Goal: Task Accomplishment & Management: Complete application form

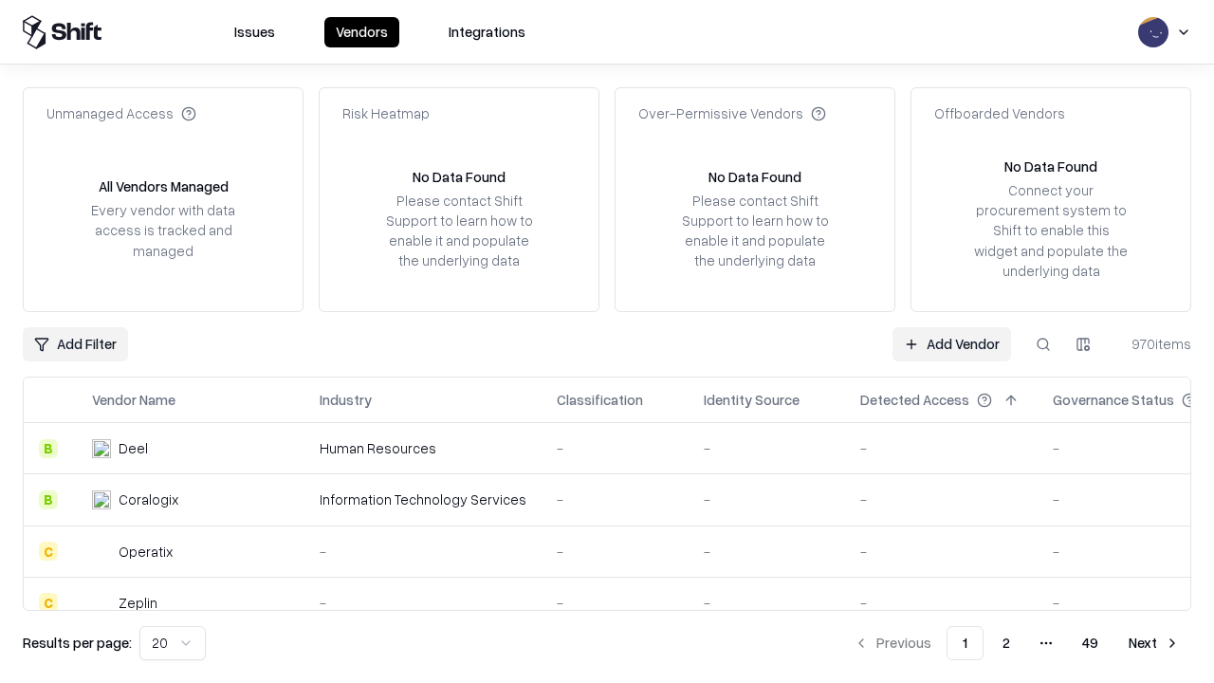
click at [951, 343] on link "Add Vendor" at bounding box center [951, 344] width 119 height 34
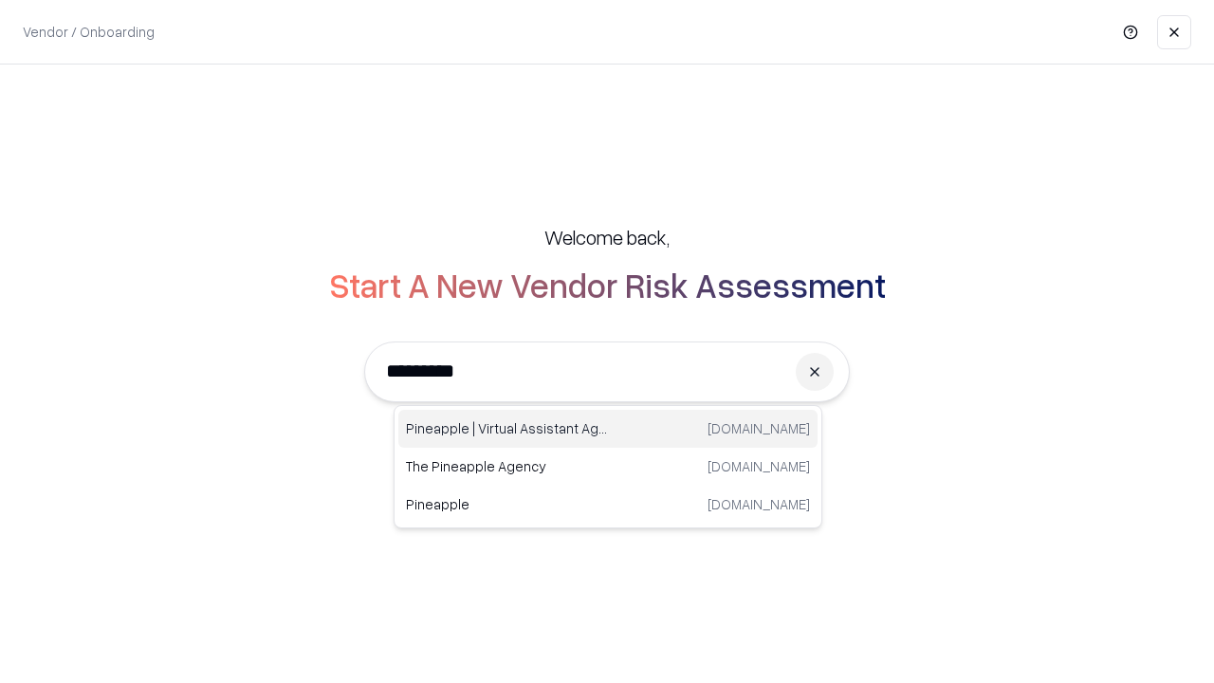
click at [608, 429] on div "Pineapple | Virtual Assistant Agency trypineapple.com" at bounding box center [607, 429] width 419 height 38
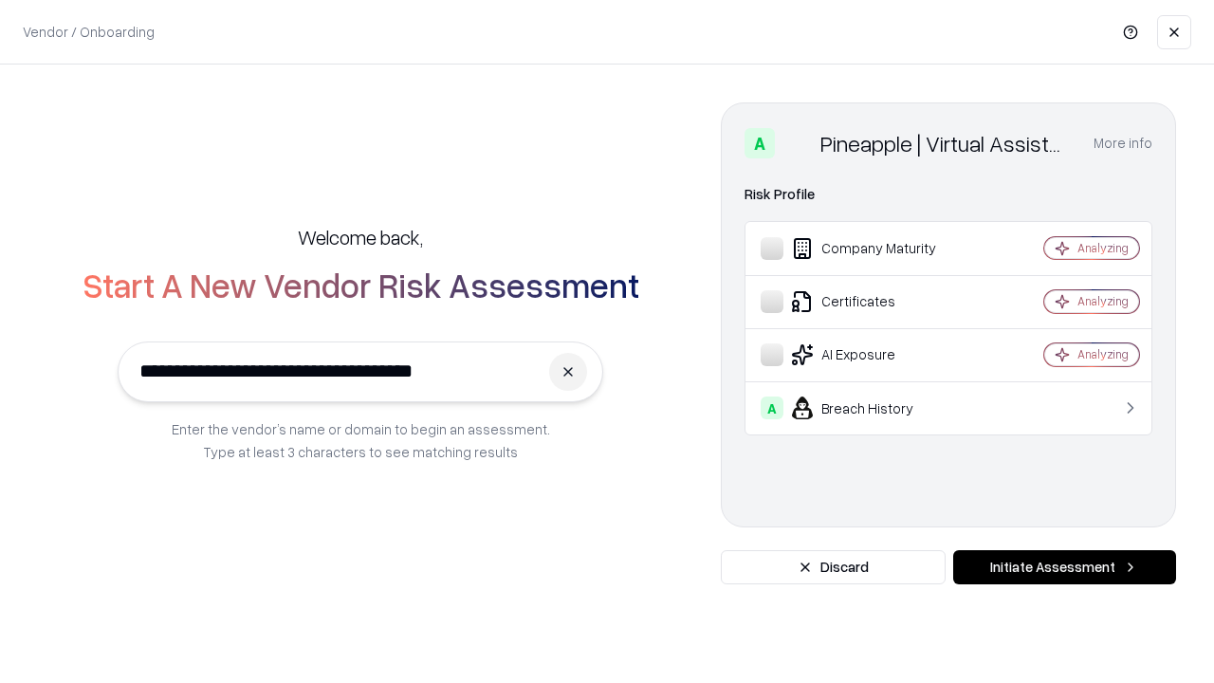
type input "**********"
click at [1064, 567] on button "Initiate Assessment" at bounding box center [1064, 567] width 223 height 34
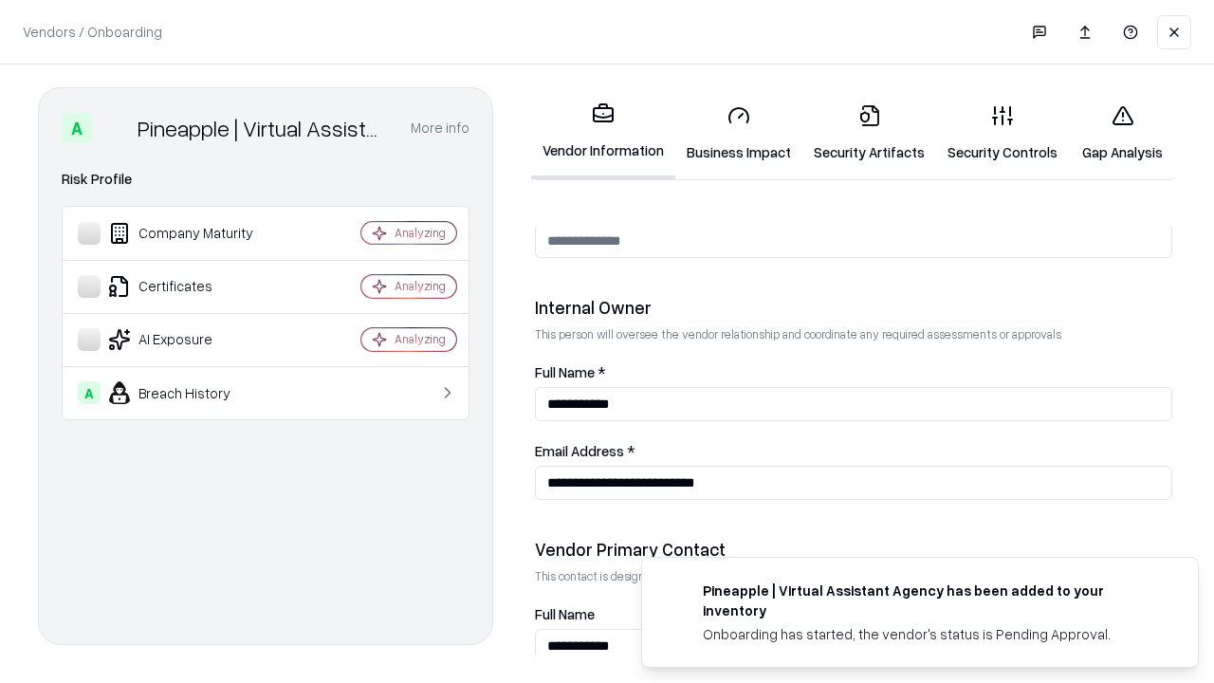
scroll to position [982, 0]
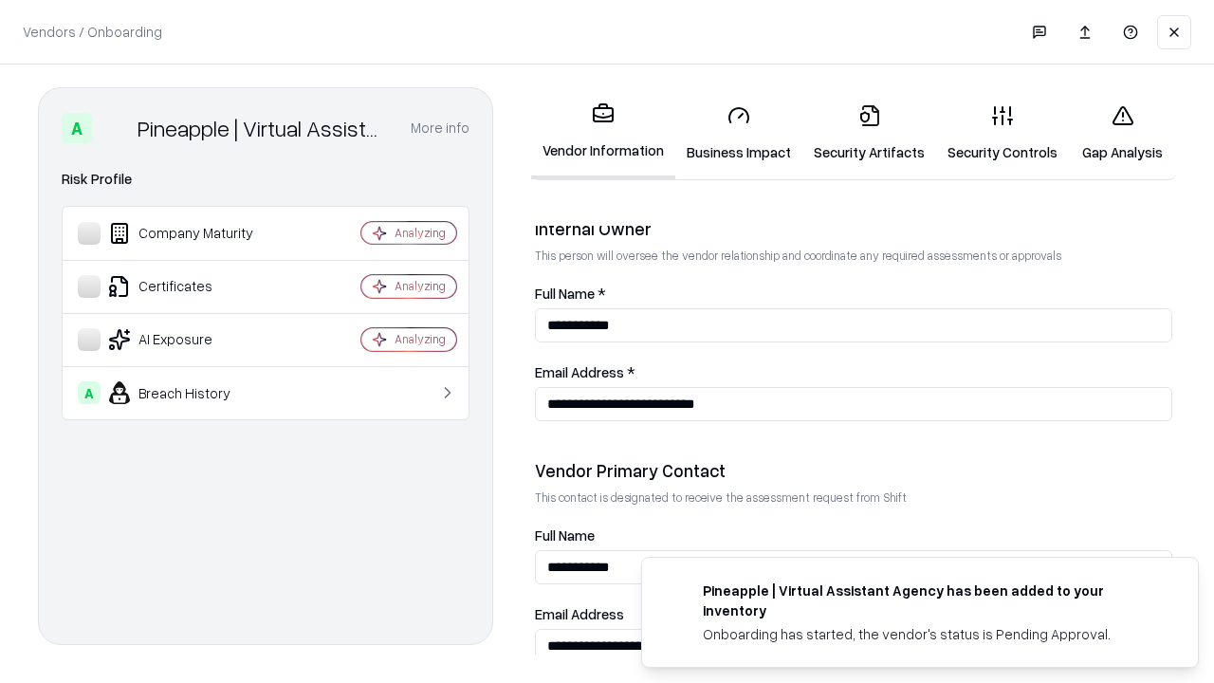
click at [739, 133] on link "Business Impact" at bounding box center [738, 133] width 127 height 88
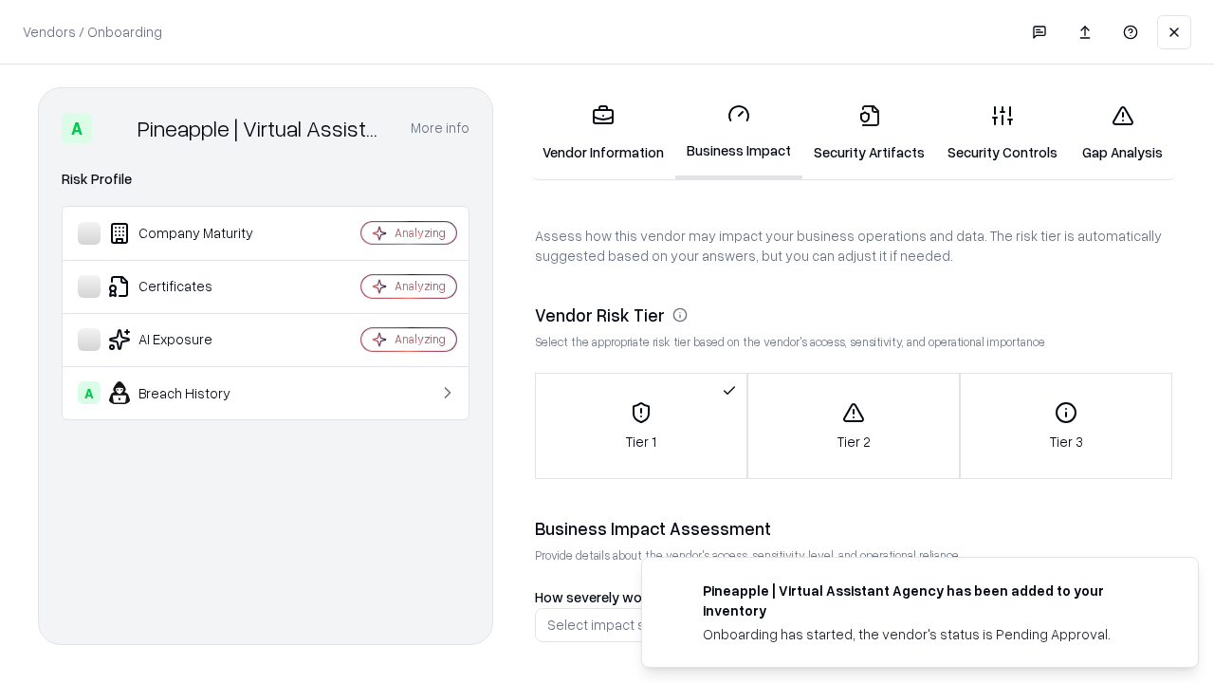
click at [869, 133] on link "Security Artifacts" at bounding box center [869, 133] width 134 height 88
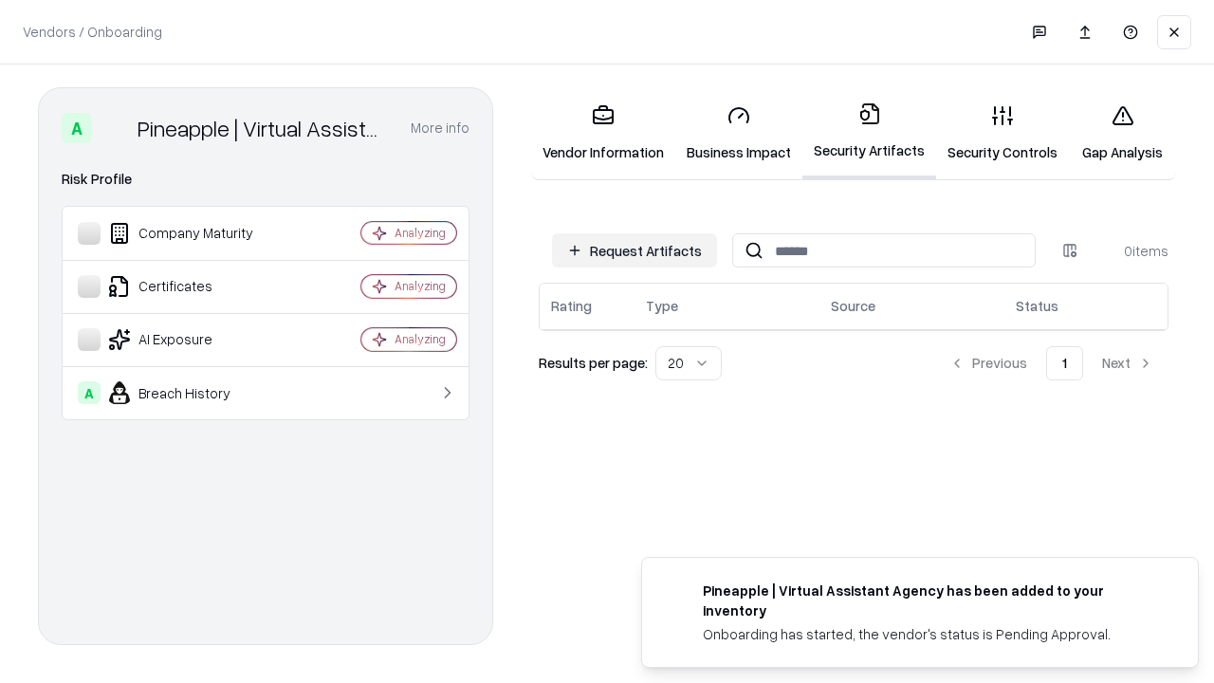
click at [634, 250] on button "Request Artifacts" at bounding box center [634, 250] width 165 height 34
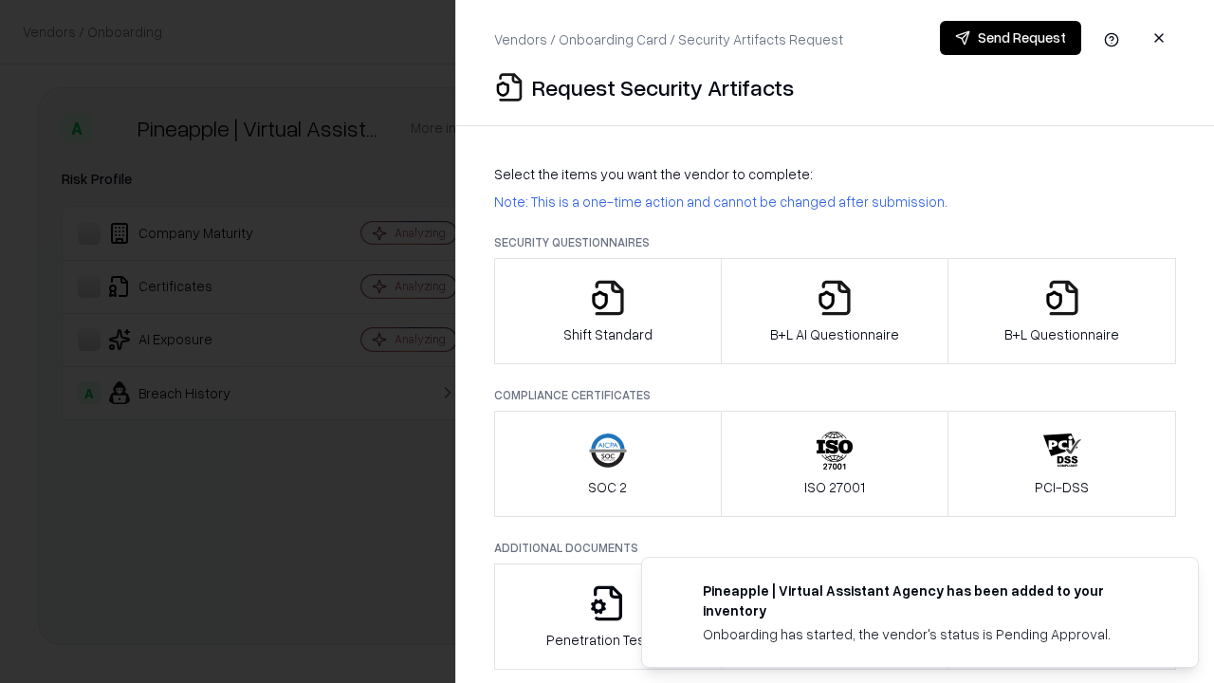
click at [607, 311] on icon "button" at bounding box center [608, 298] width 38 height 38
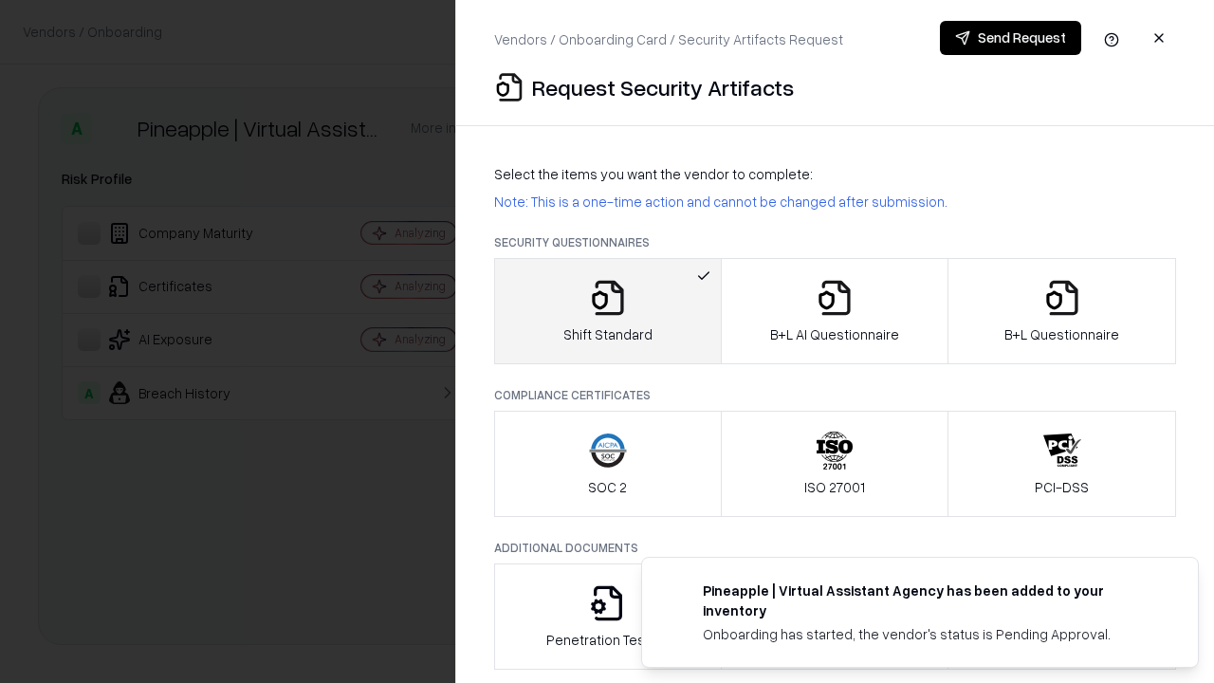
click at [1010, 38] on button "Send Request" at bounding box center [1010, 38] width 141 height 34
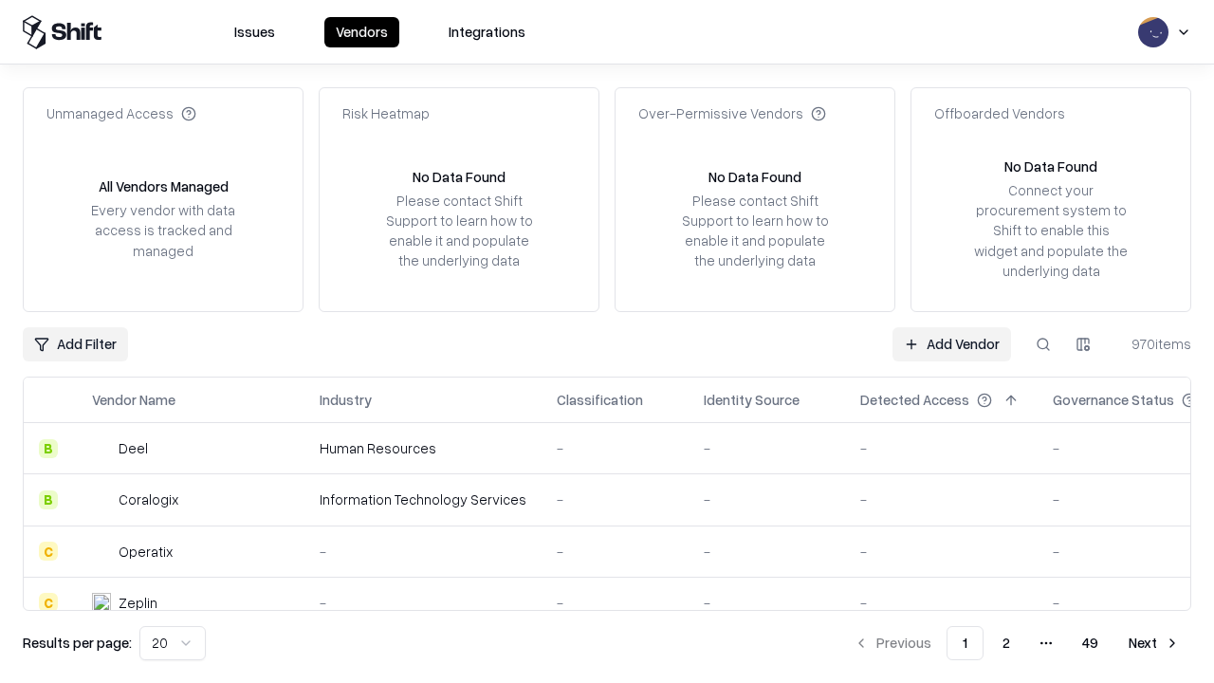
click at [1043, 343] on button at bounding box center [1043, 344] width 34 height 34
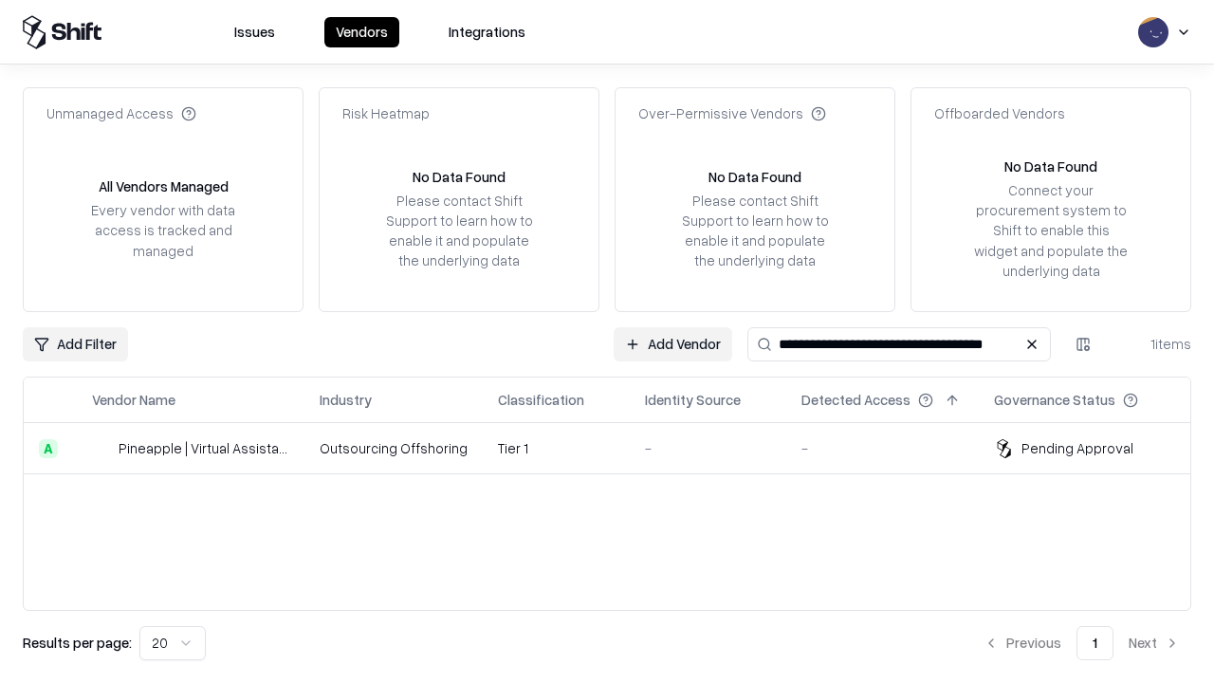
type input "**********"
click at [618, 448] on td "Tier 1" at bounding box center [556, 448] width 147 height 51
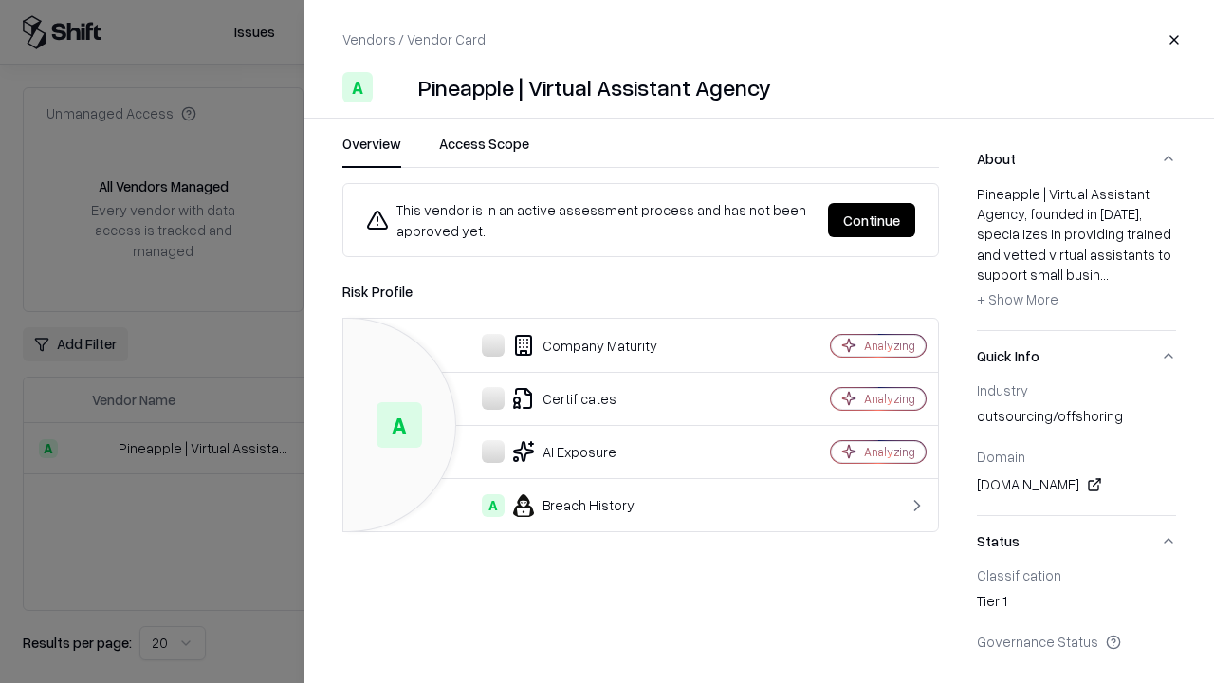
click at [872, 220] on button "Continue" at bounding box center [871, 220] width 87 height 34
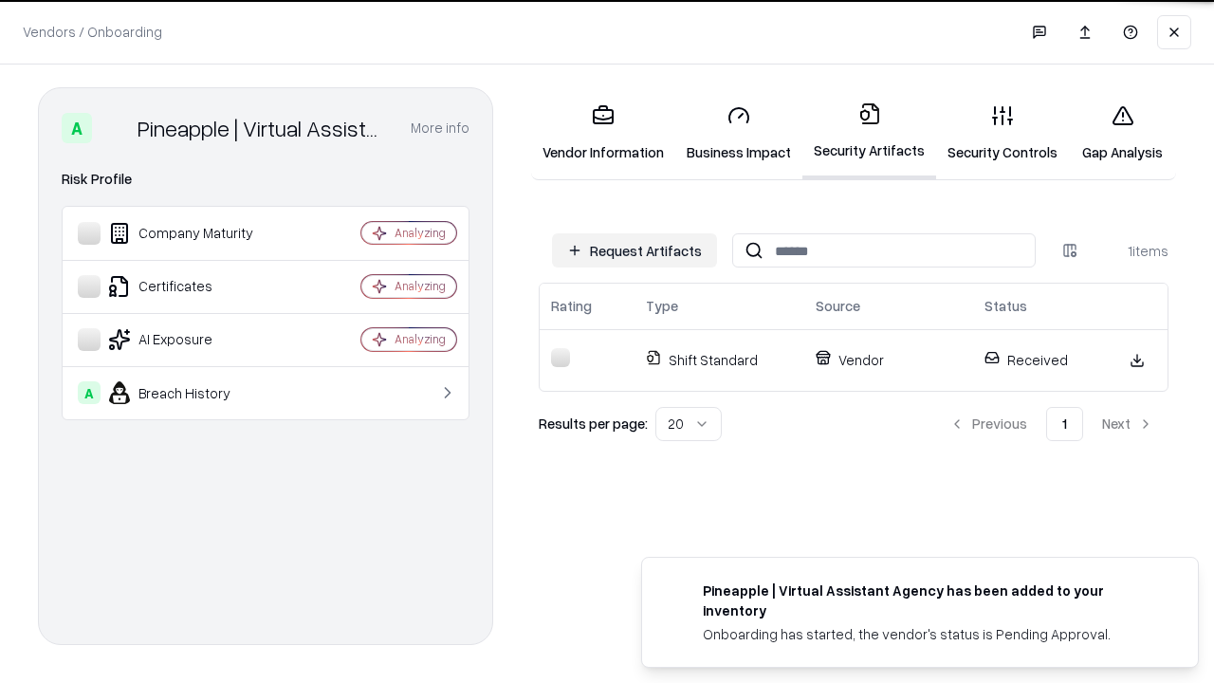
click at [1002, 133] on link "Security Controls" at bounding box center [1002, 133] width 133 height 88
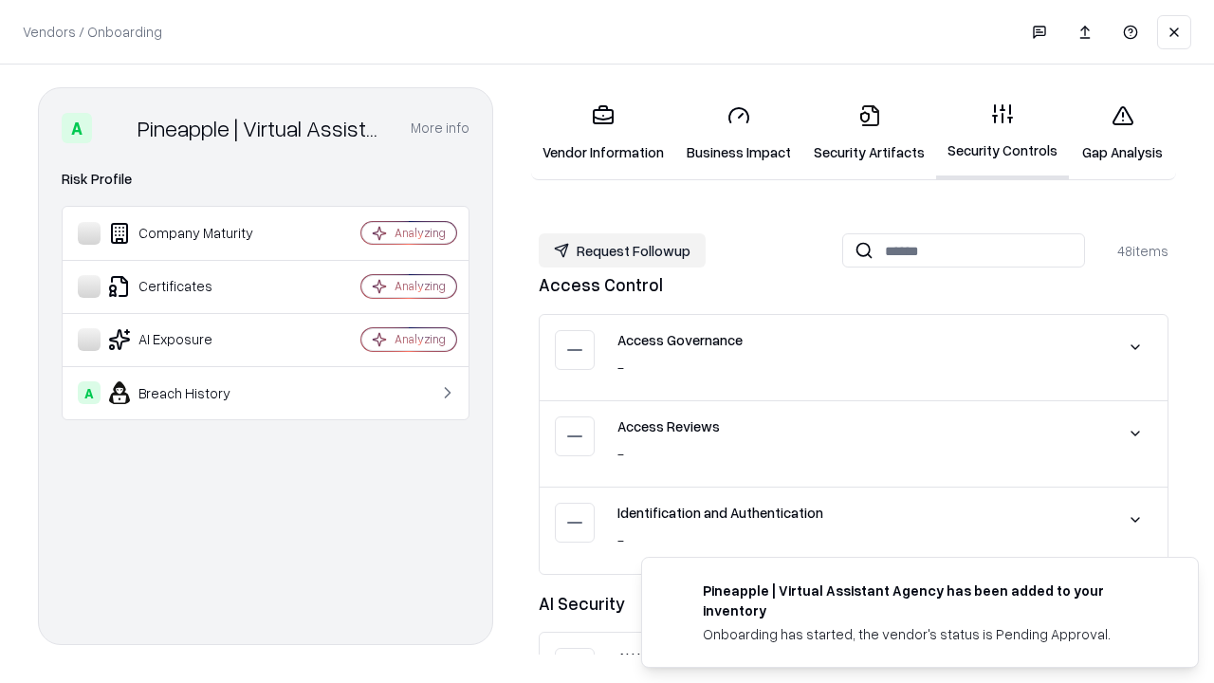
click at [622, 250] on button "Request Followup" at bounding box center [622, 250] width 167 height 34
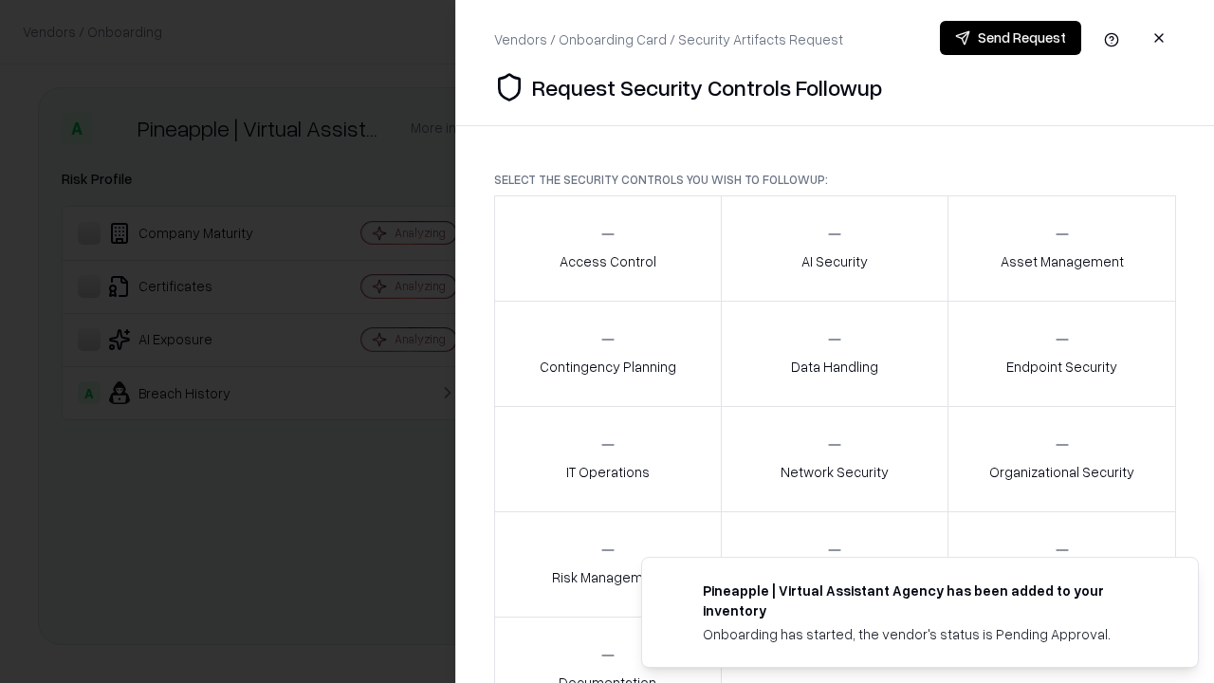
click at [607, 248] on div "Access Control" at bounding box center [608, 248] width 97 height 46
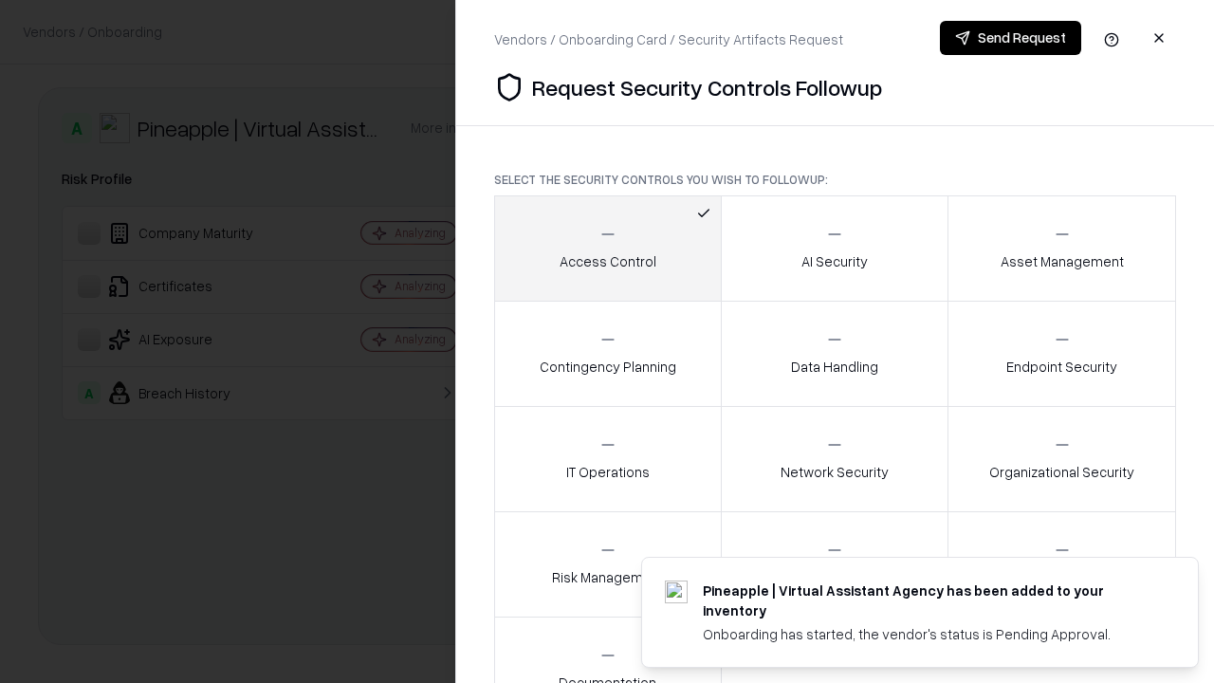
click at [1010, 38] on button "Send Request" at bounding box center [1010, 38] width 141 height 34
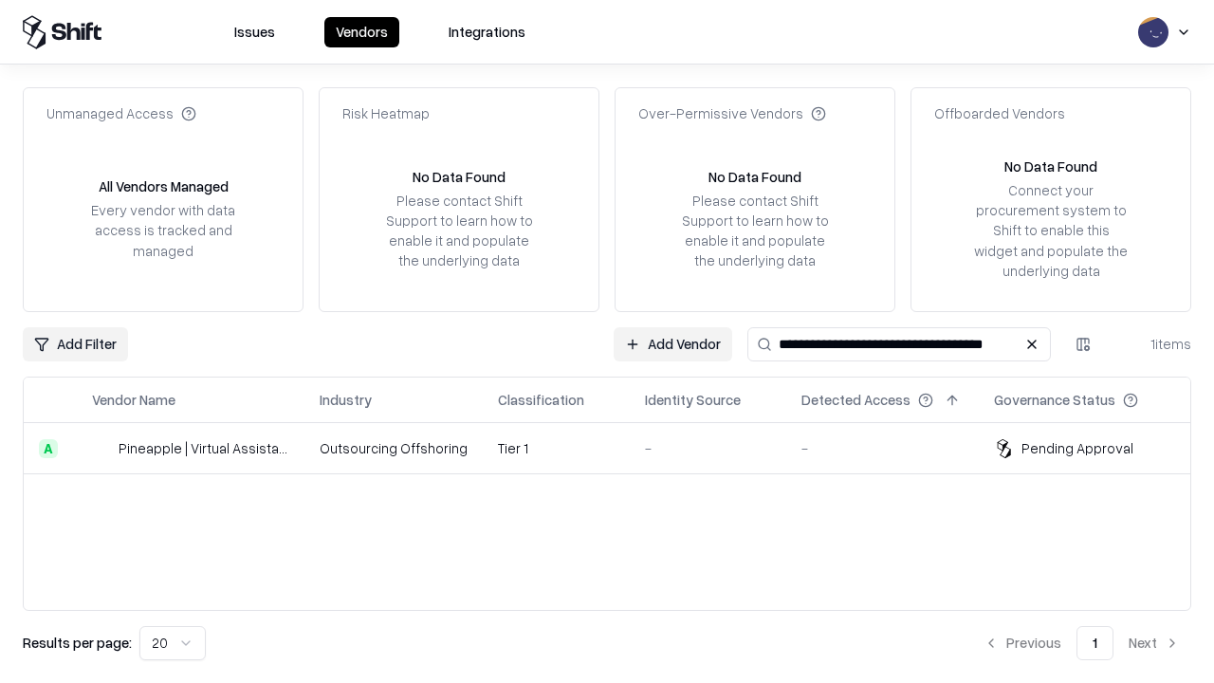
type input "**********"
click at [618, 448] on td "Tier 1" at bounding box center [556, 448] width 147 height 51
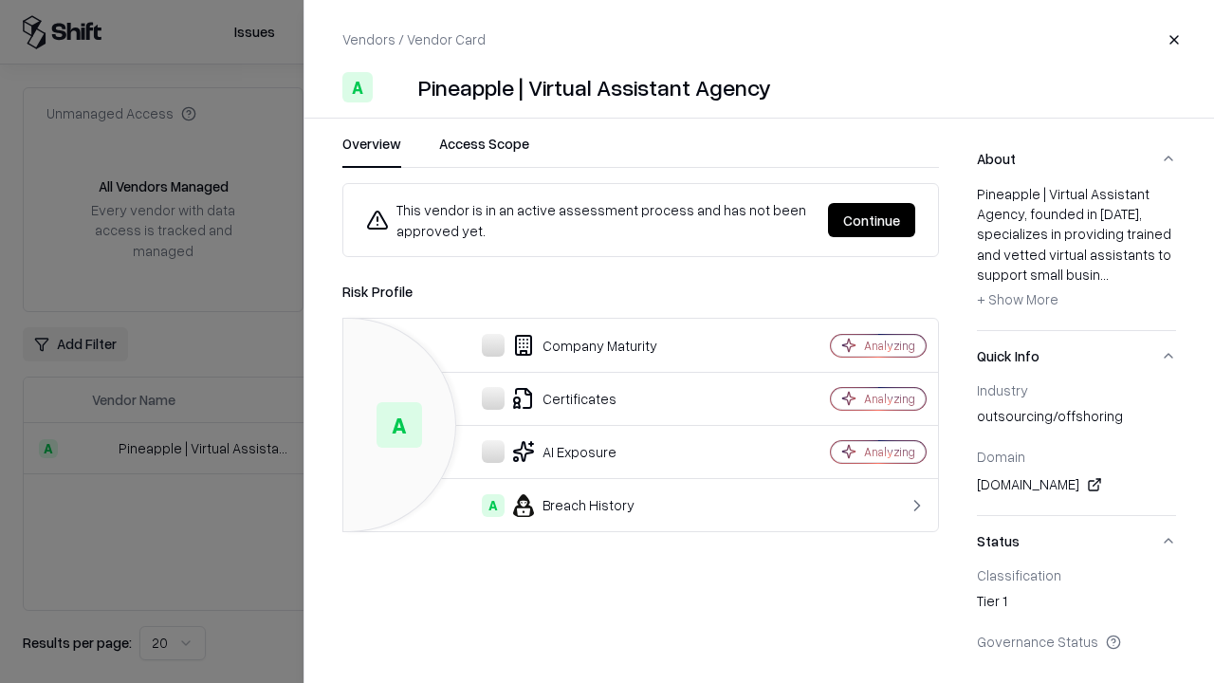
click at [872, 220] on button "Continue" at bounding box center [871, 220] width 87 height 34
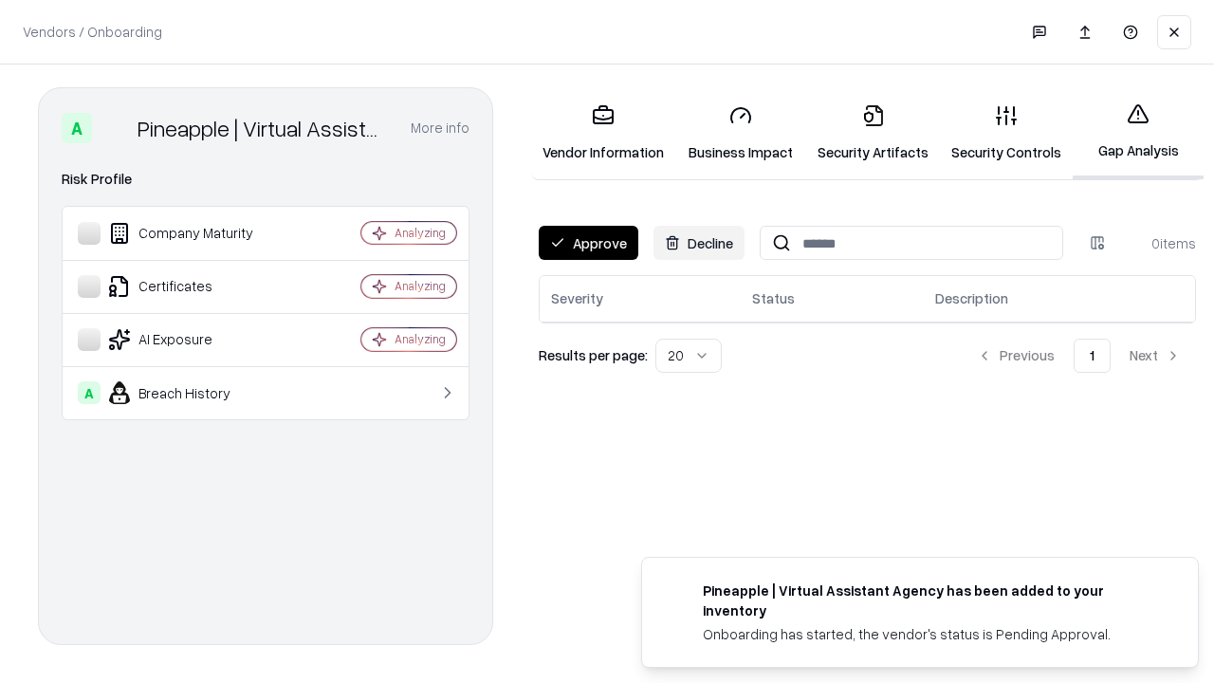
click at [588, 243] on button "Approve" at bounding box center [589, 243] width 100 height 34
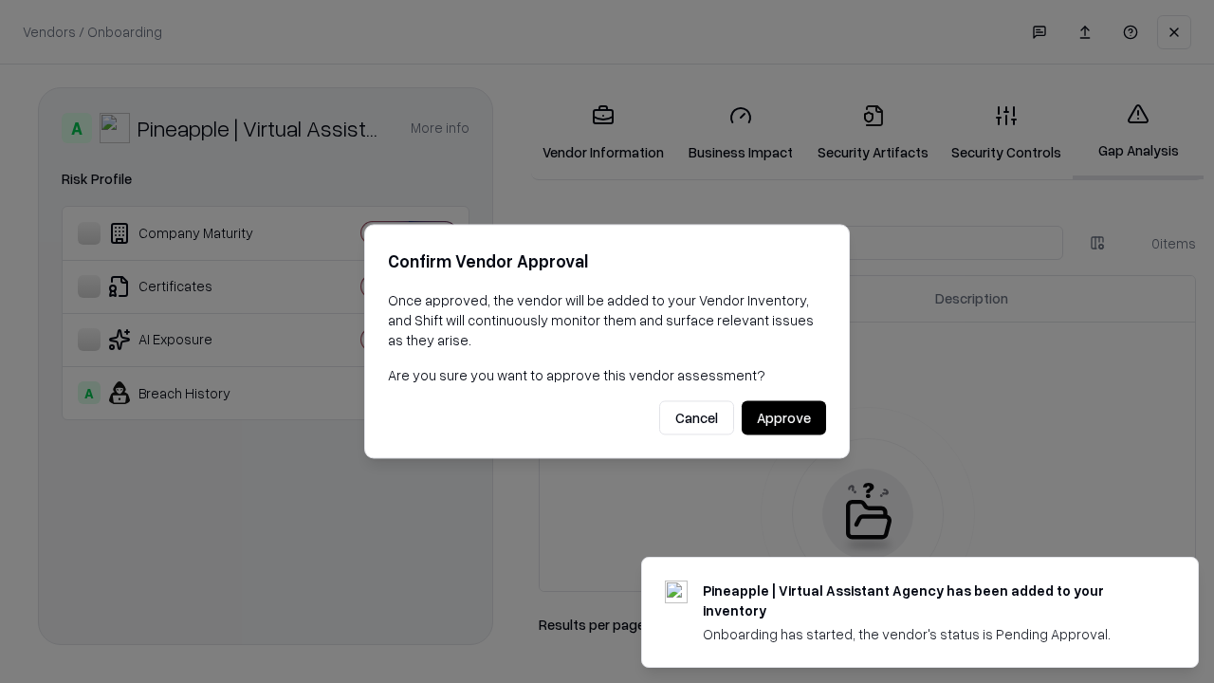
click at [783, 417] on button "Approve" at bounding box center [784, 418] width 84 height 34
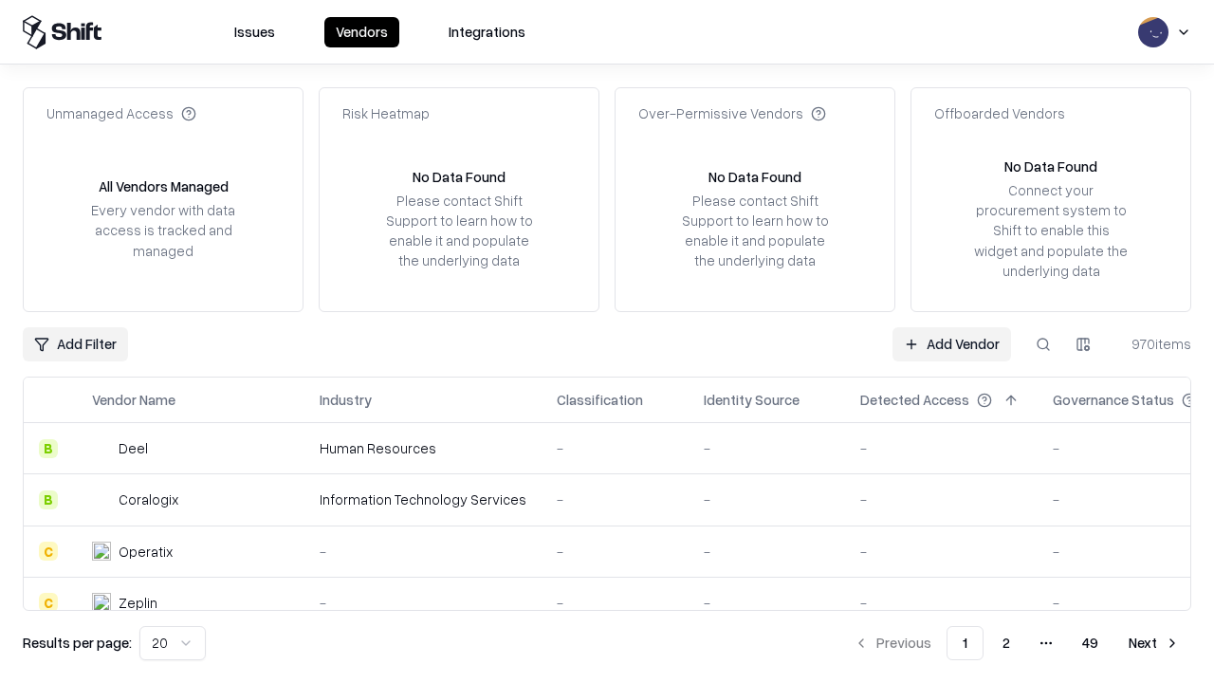
type input "**********"
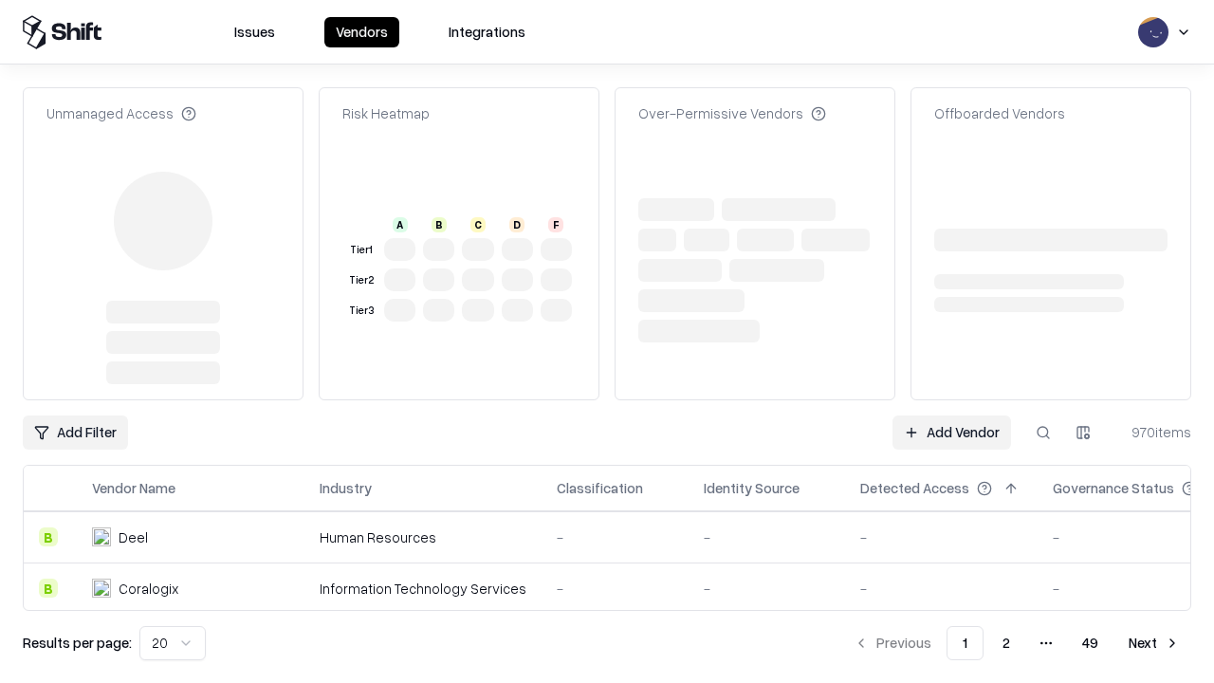
click at [951, 415] on link "Add Vendor" at bounding box center [951, 432] width 119 height 34
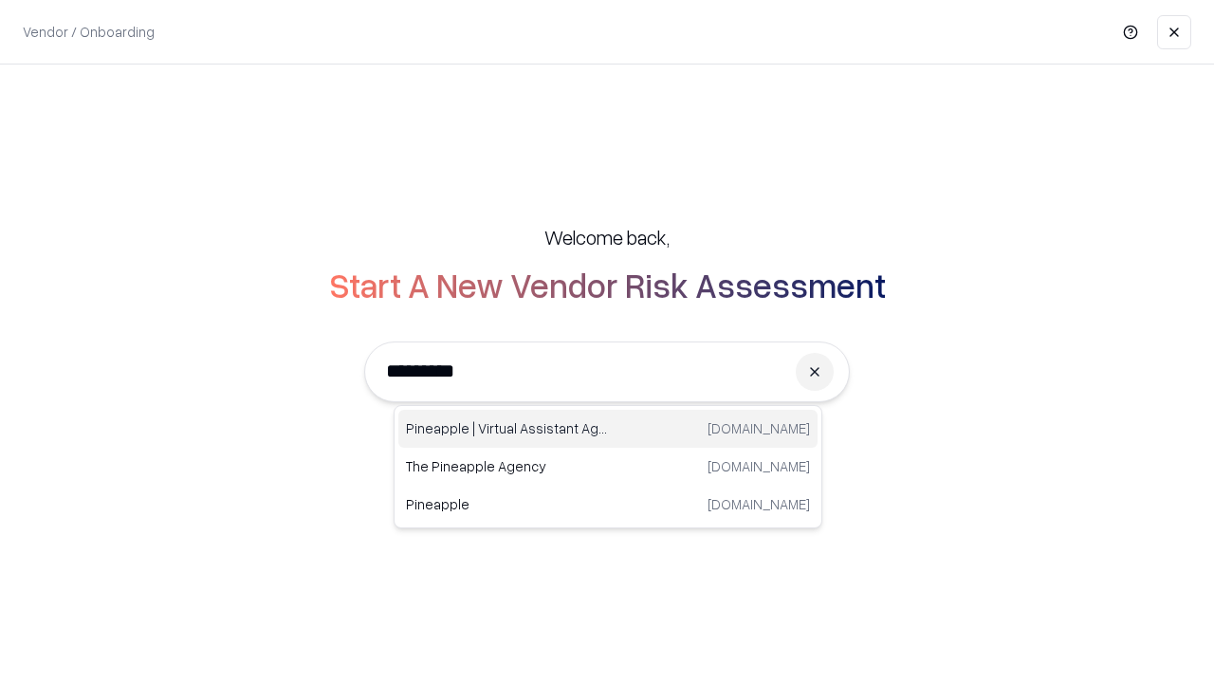
click at [608, 429] on div "Pineapple | Virtual Assistant Agency [DOMAIN_NAME]" at bounding box center [607, 429] width 419 height 38
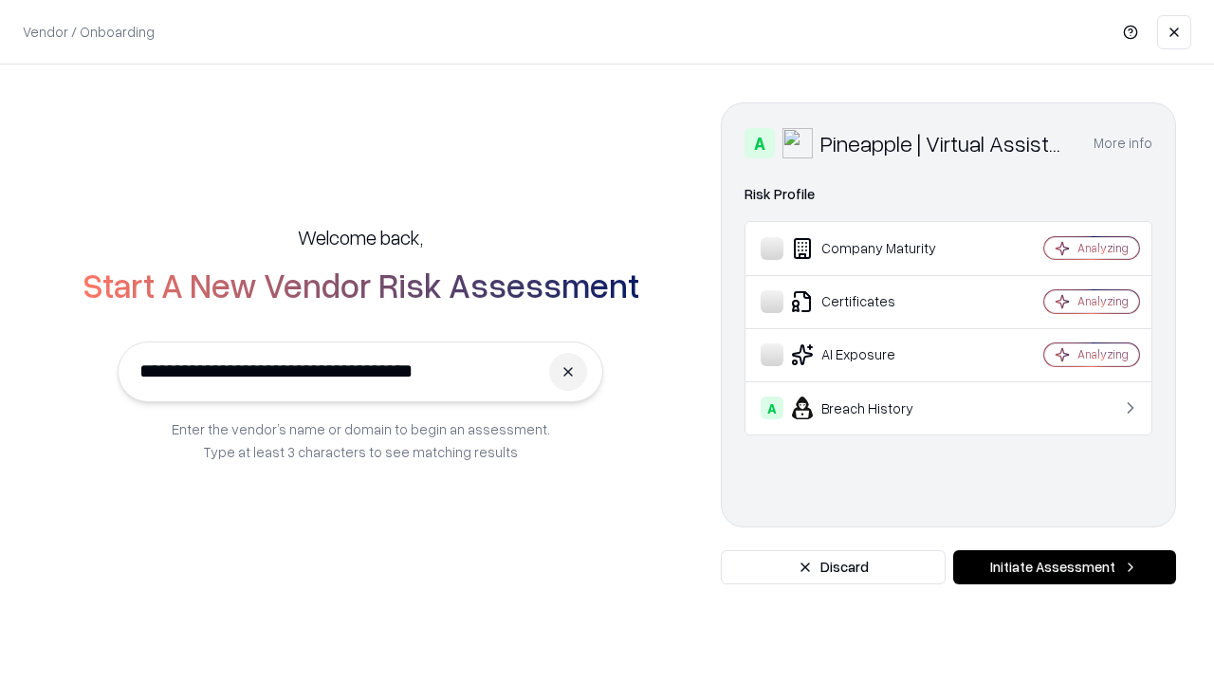
type input "**********"
click at [1064, 567] on button "Initiate Assessment" at bounding box center [1064, 567] width 223 height 34
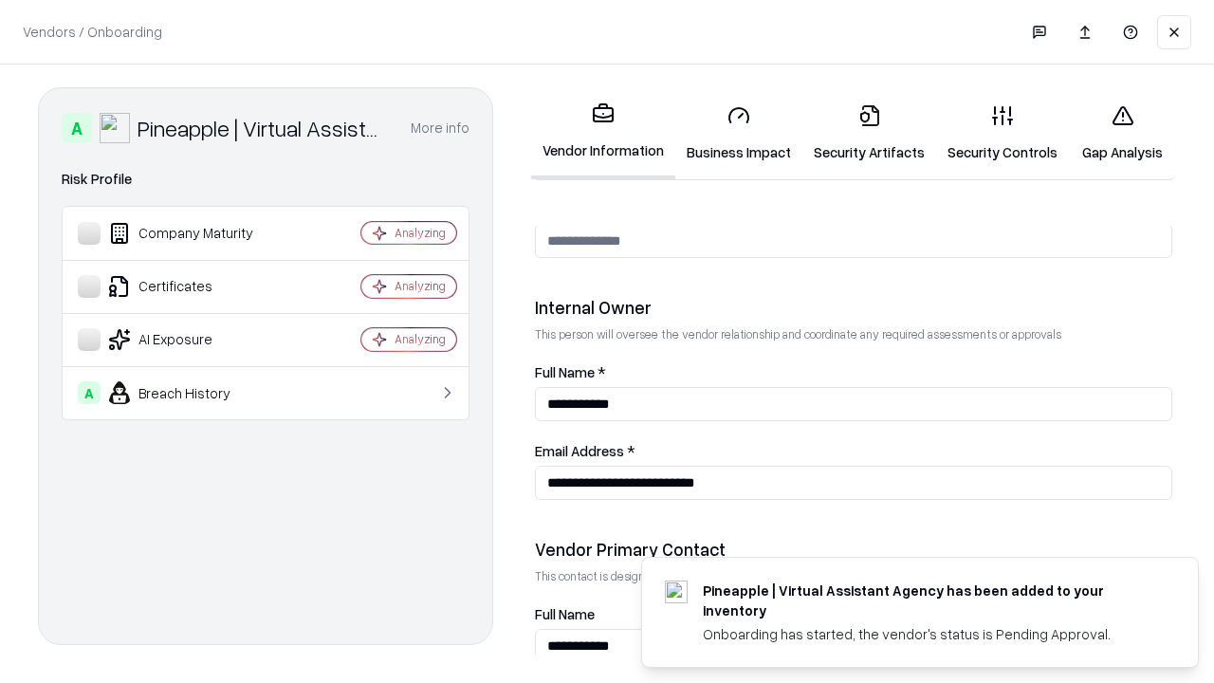
scroll to position [982, 0]
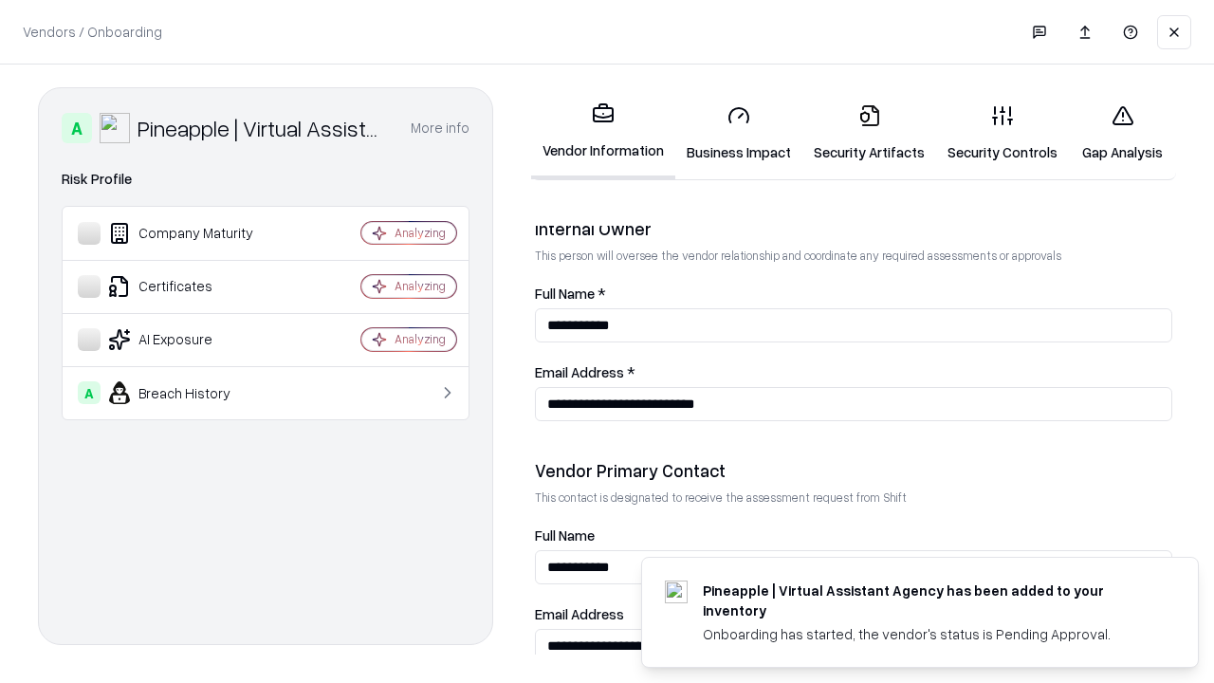
click at [1122, 133] on link "Gap Analysis" at bounding box center [1122, 133] width 107 height 88
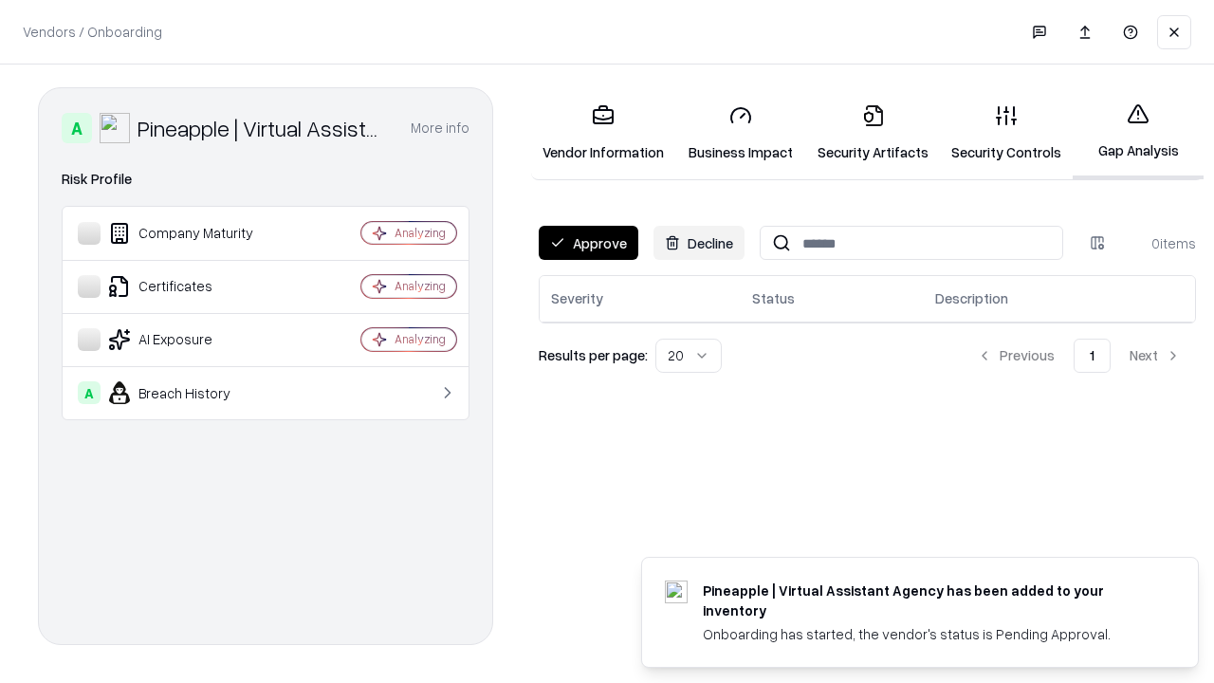
click at [588, 243] on button "Approve" at bounding box center [589, 243] width 100 height 34
